Goal: Find specific page/section: Find specific page/section

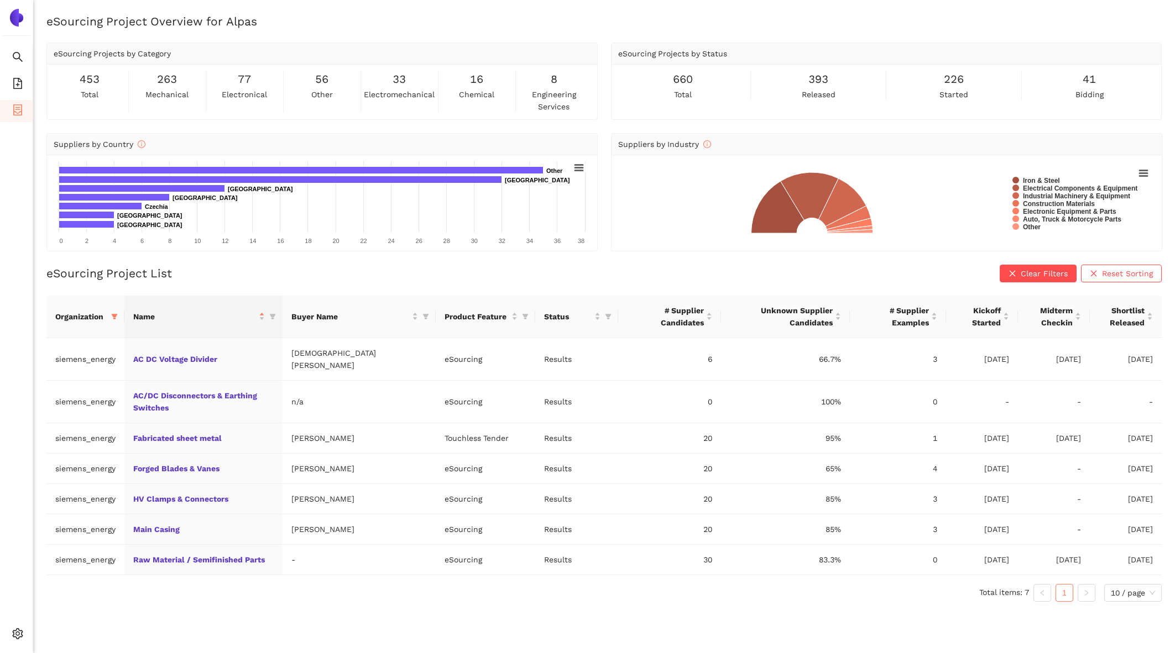
scroll to position [13, 0]
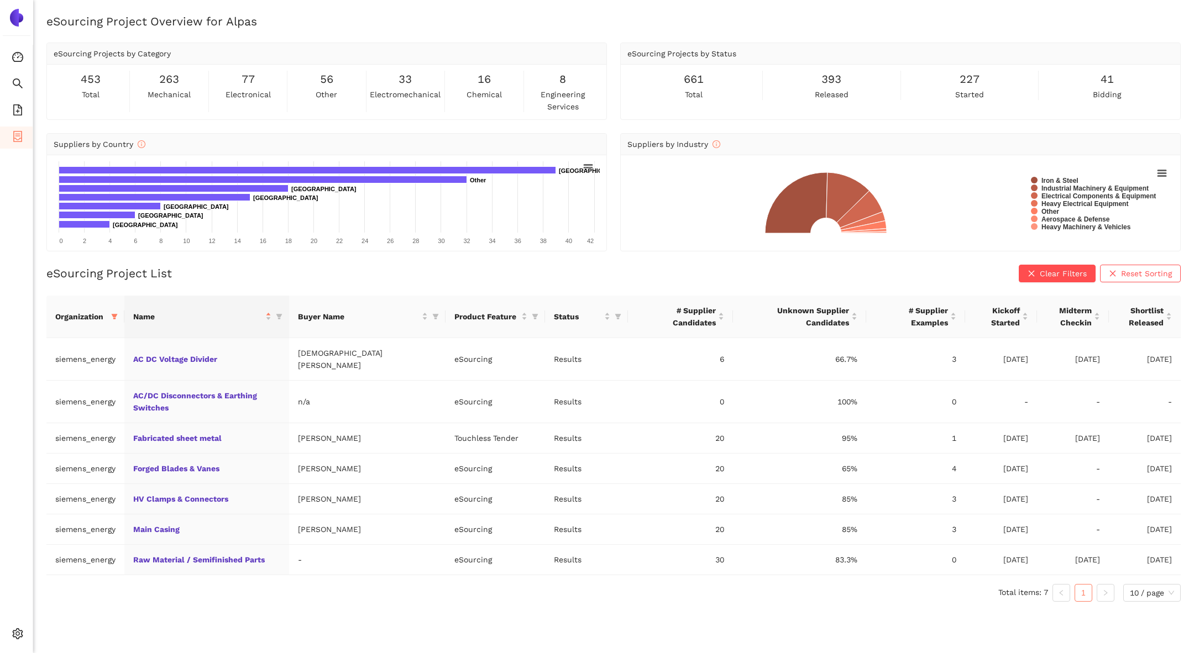
scroll to position [13, 0]
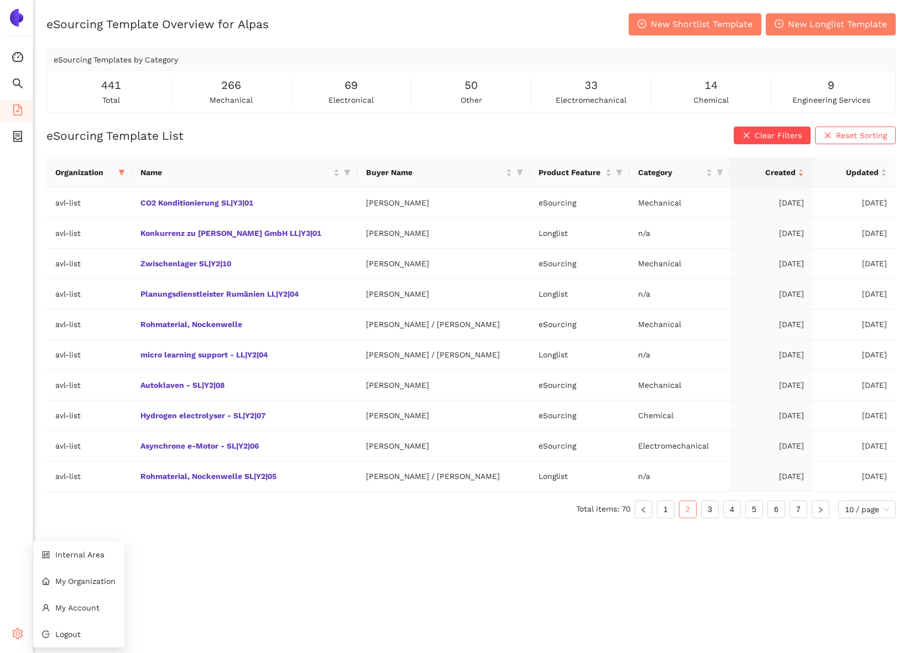
click at [11, 637] on div "Settings" at bounding box center [16, 636] width 33 height 22
click at [91, 544] on li "Internal Area" at bounding box center [78, 555] width 91 height 22
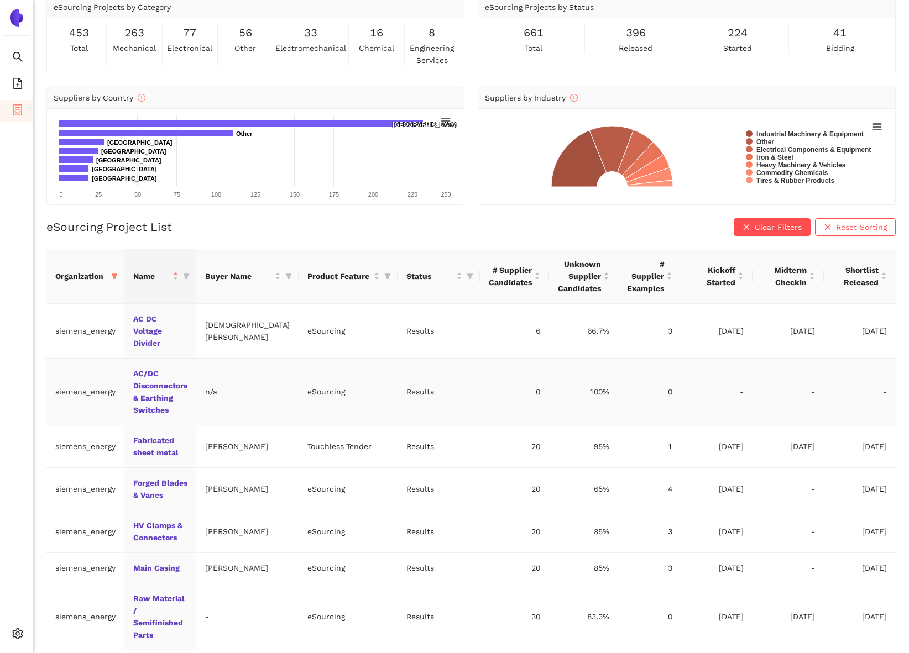
scroll to position [57, 0]
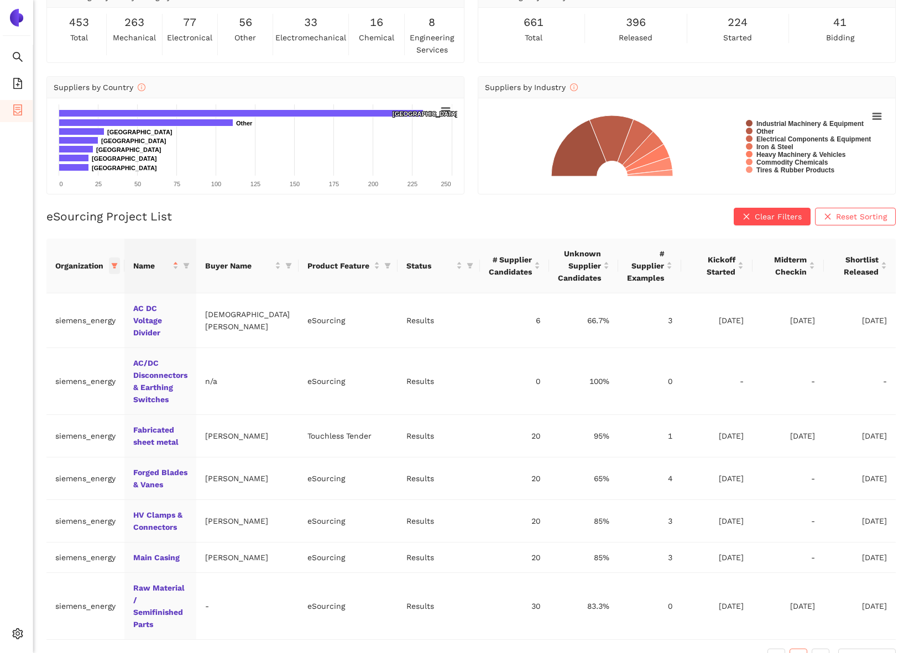
click at [115, 269] on span at bounding box center [114, 266] width 11 height 17
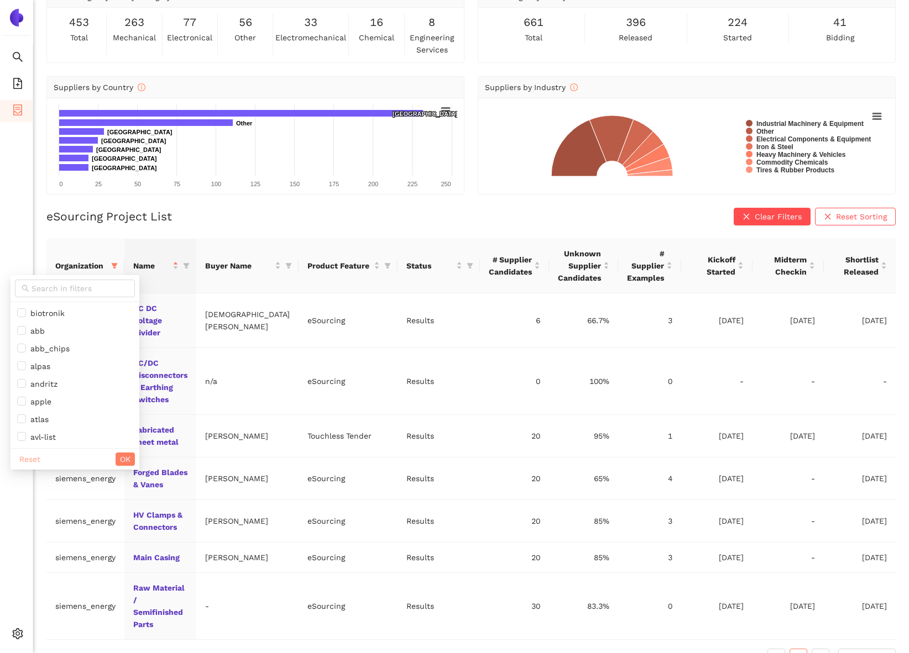
click at [34, 454] on span "Reset" at bounding box center [29, 459] width 21 height 12
checkbox input "false"
click at [53, 297] on div at bounding box center [75, 288] width 129 height 27
click at [50, 287] on input "text" at bounding box center [80, 288] width 97 height 12
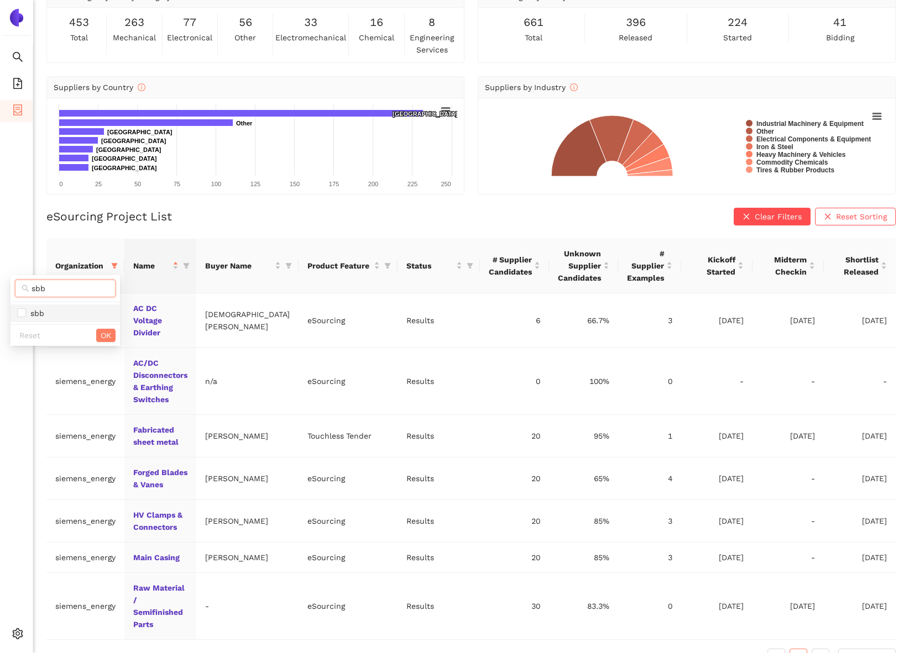
type input "sbb"
click at [55, 305] on li "sbb" at bounding box center [65, 314] width 109 height 18
checkbox input "true"
click at [101, 334] on span "OK" at bounding box center [106, 335] width 11 height 12
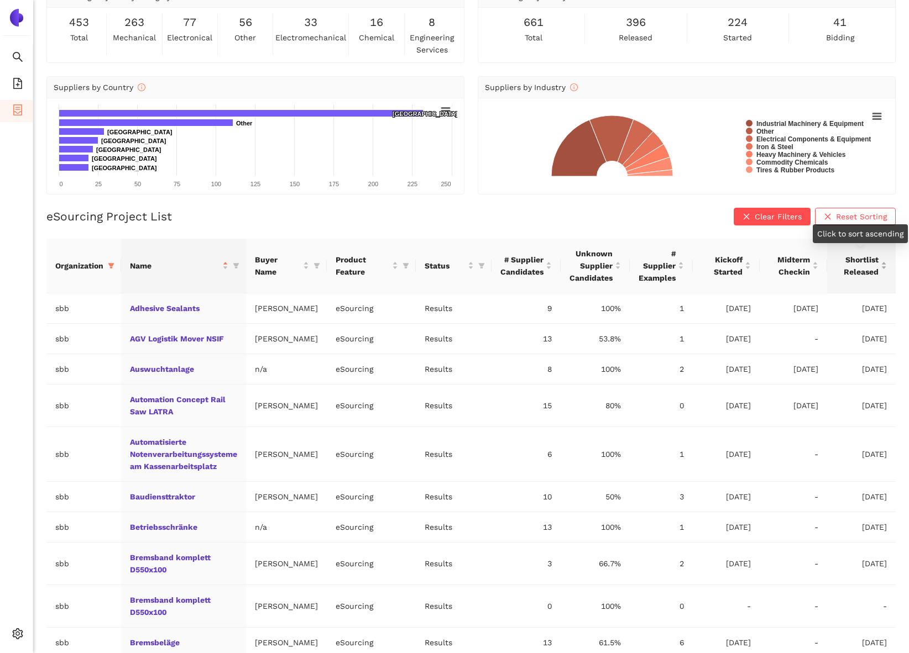
click at [854, 258] on span "Shortlist Released" at bounding box center [857, 266] width 43 height 24
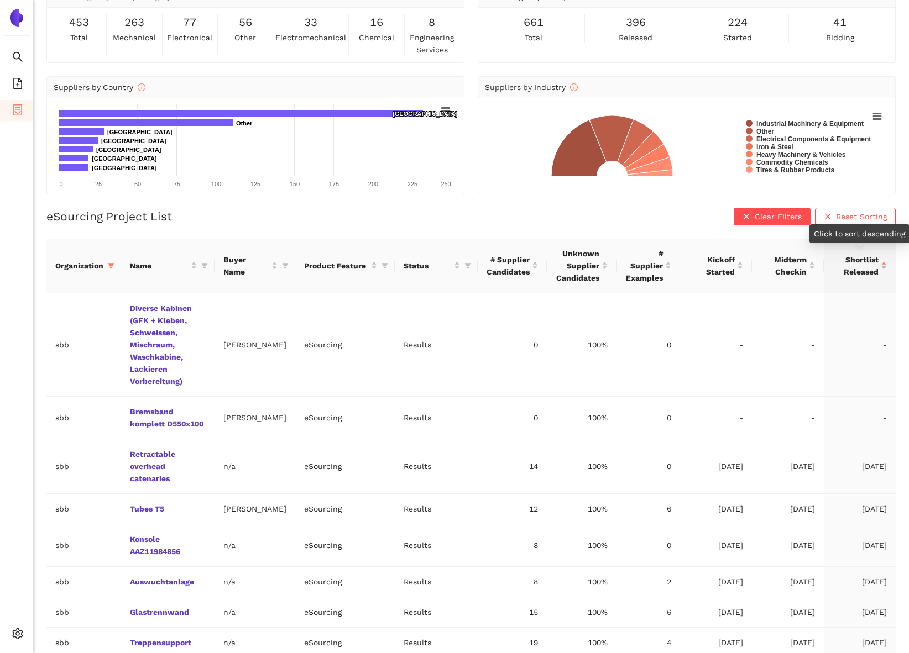
click at [854, 259] on span "Shortlist Released" at bounding box center [855, 266] width 46 height 24
